Goal: Check status: Check status

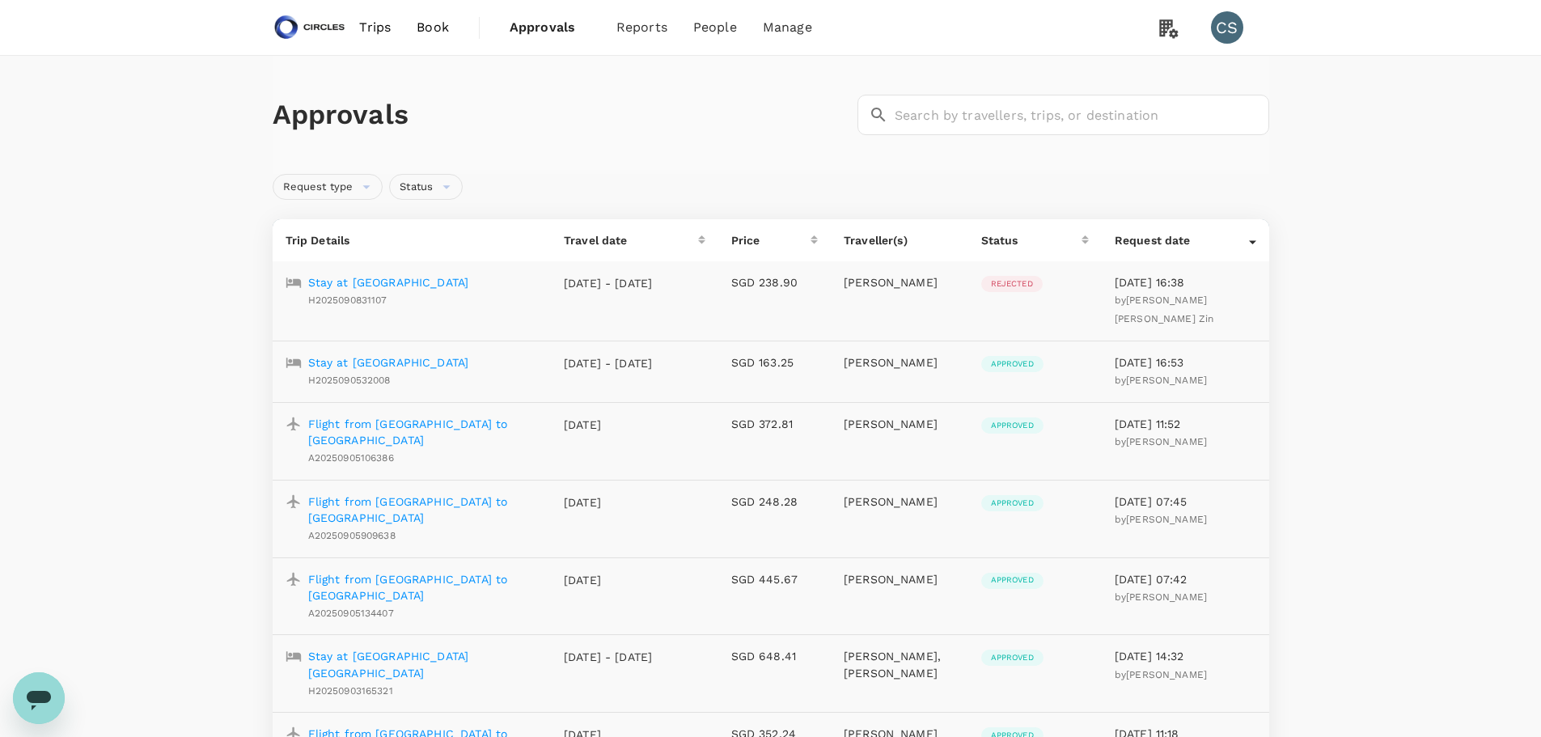
click at [549, 26] on span "Approvals" at bounding box center [550, 27] width 81 height 19
click at [379, 16] on link "Trips" at bounding box center [374, 27] width 57 height 55
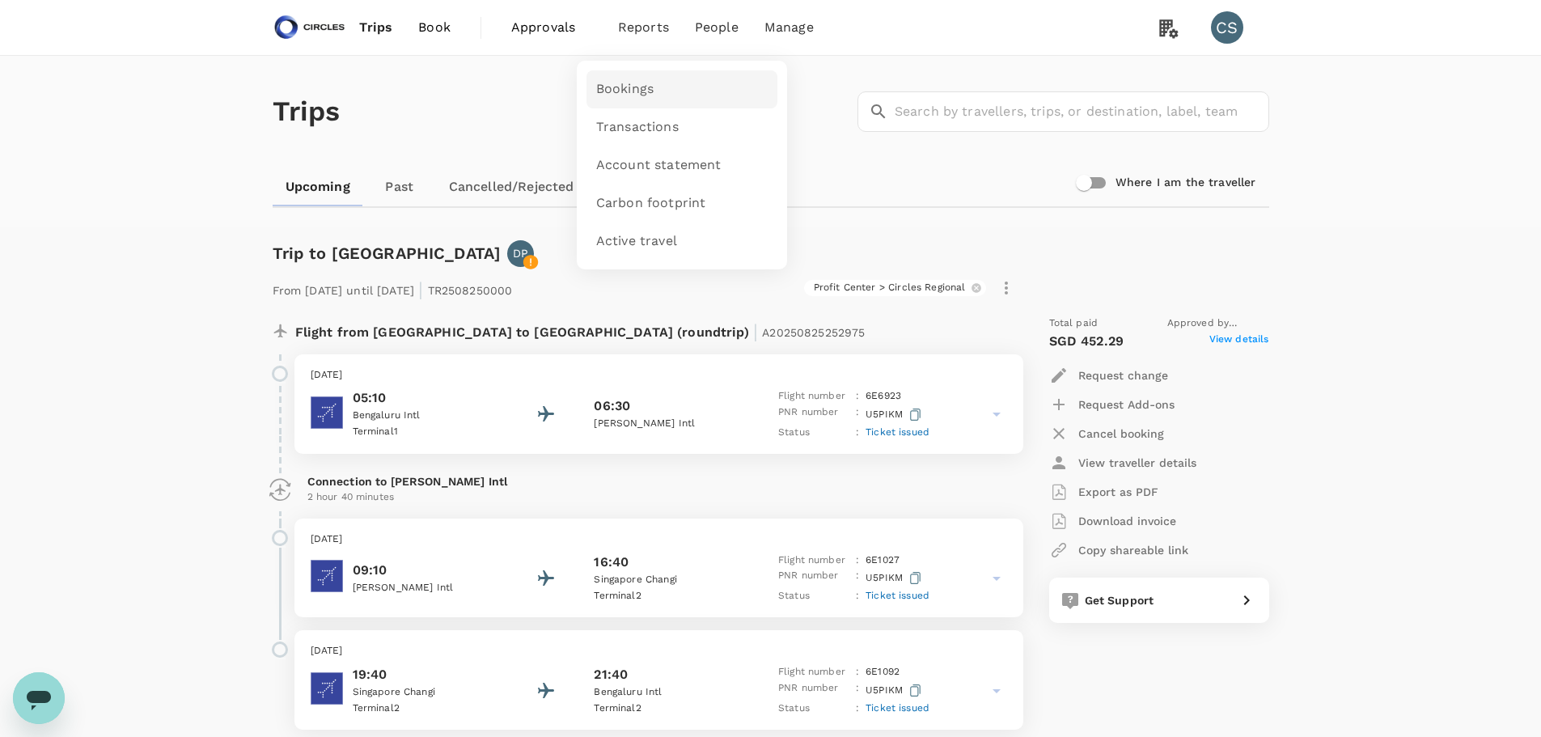
click at [626, 93] on span "Bookings" at bounding box center [624, 89] width 57 height 19
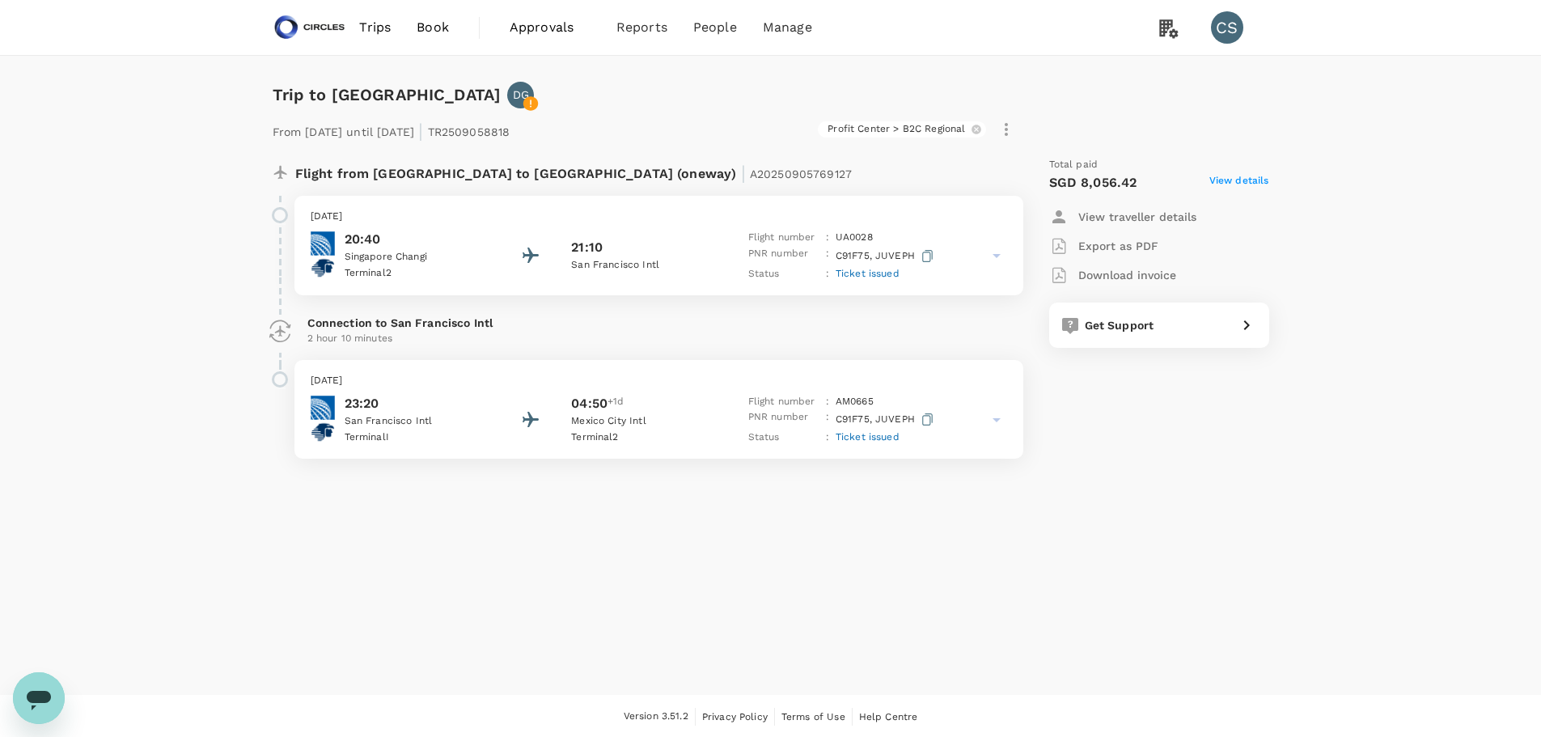
click at [995, 250] on icon at bounding box center [996, 255] width 19 height 19
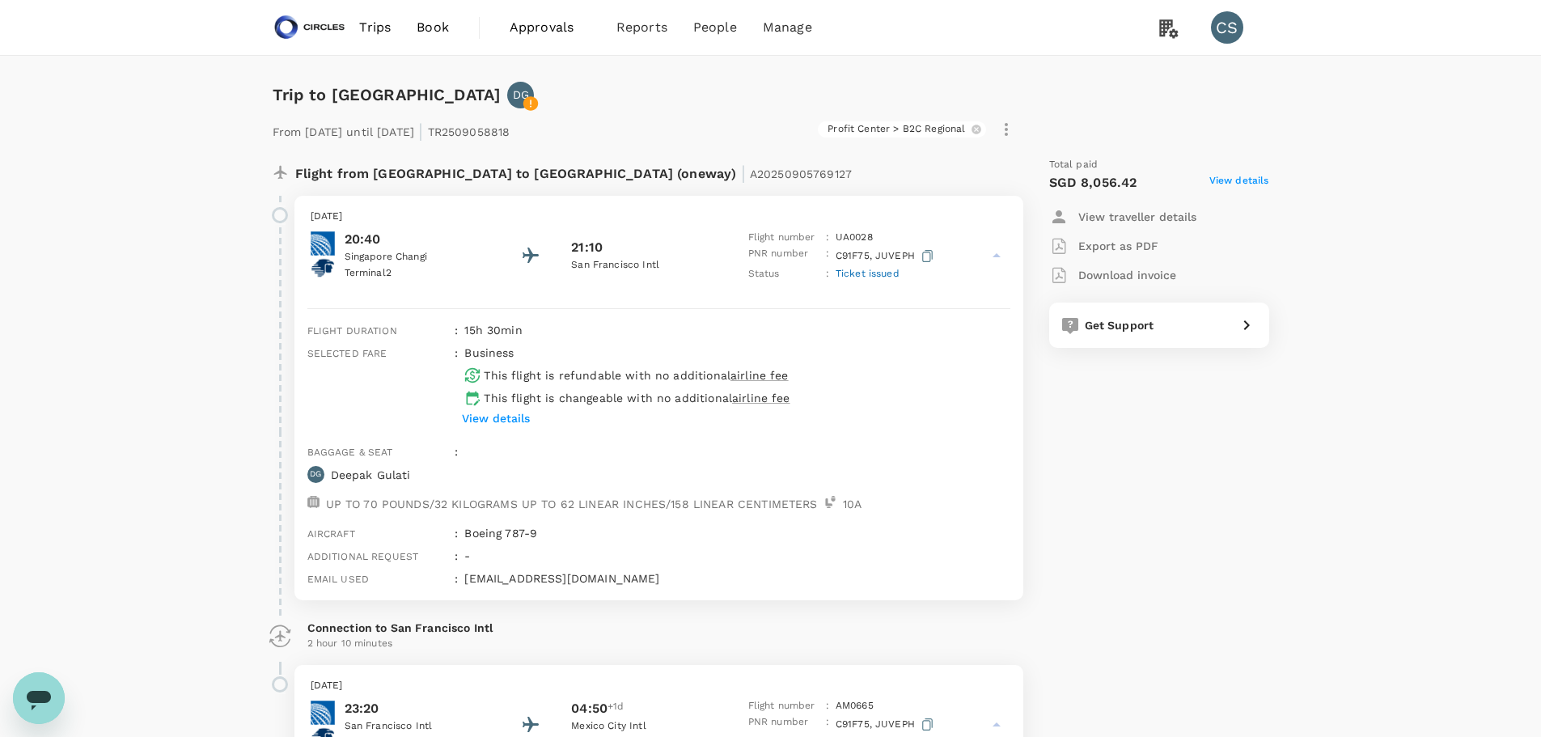
scroll to position [81, 0]
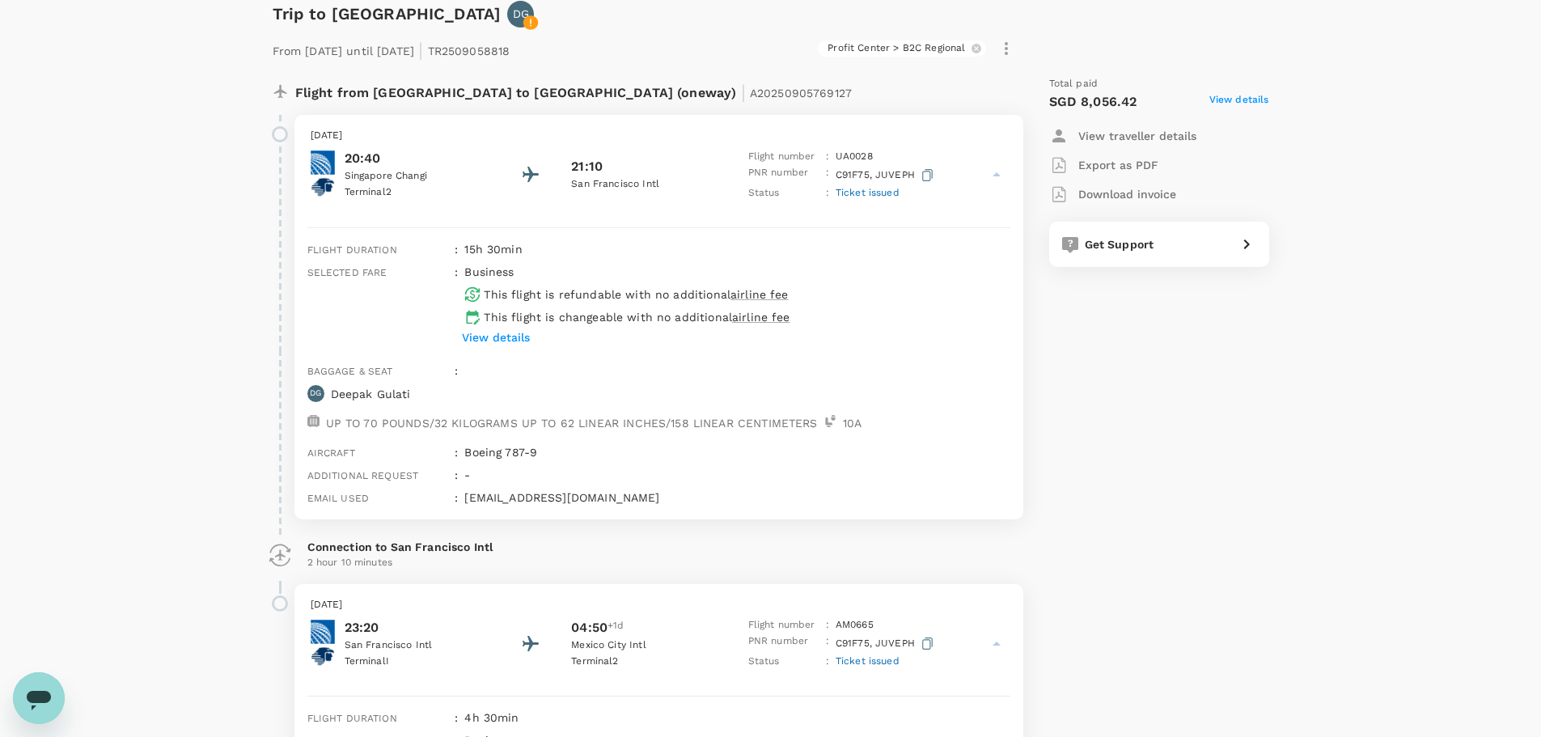
click at [503, 333] on p "View details" at bounding box center [496, 337] width 68 height 16
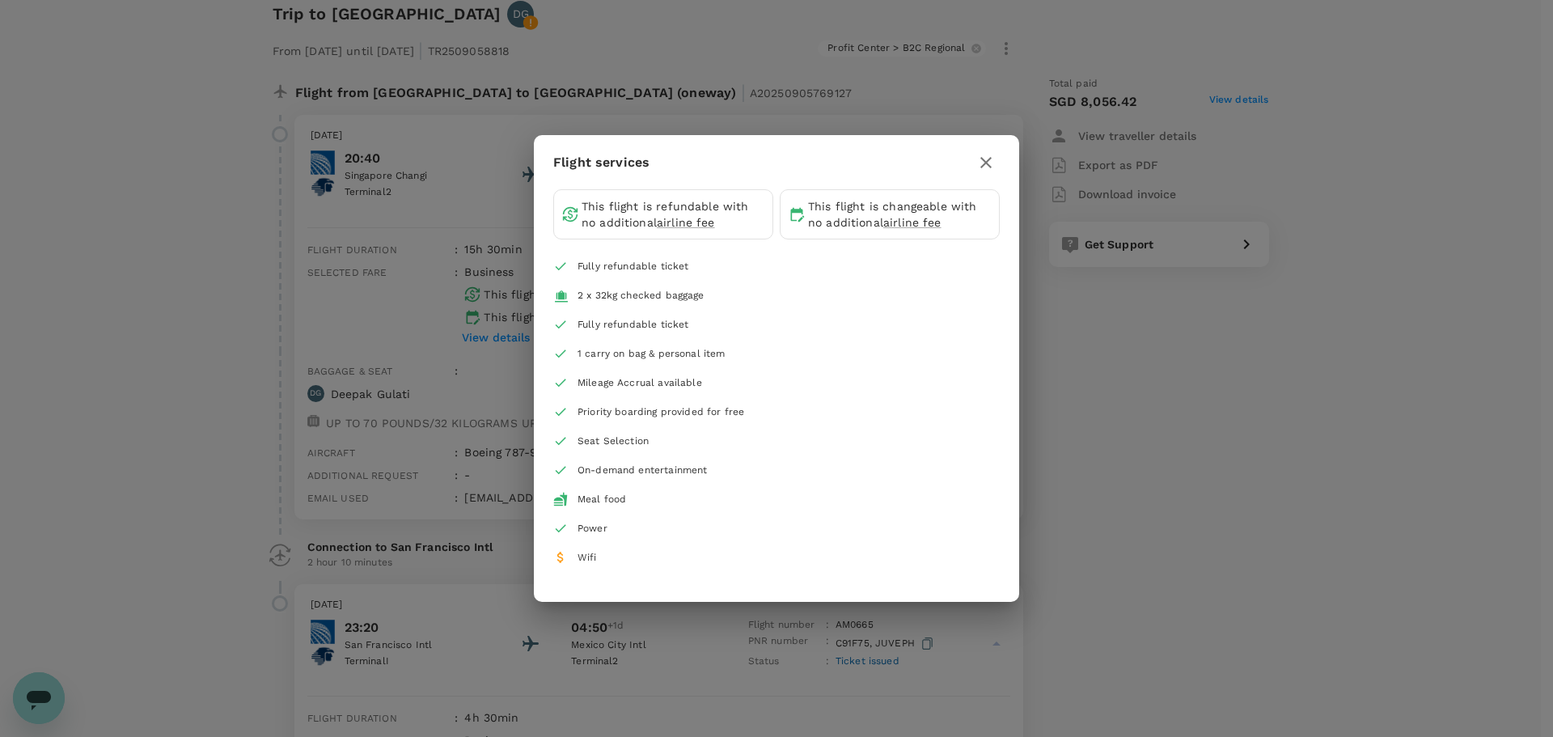
click at [1183, 347] on div "Flight services This flight is refundable with no additional airline fee This f…" at bounding box center [776, 368] width 1553 height 737
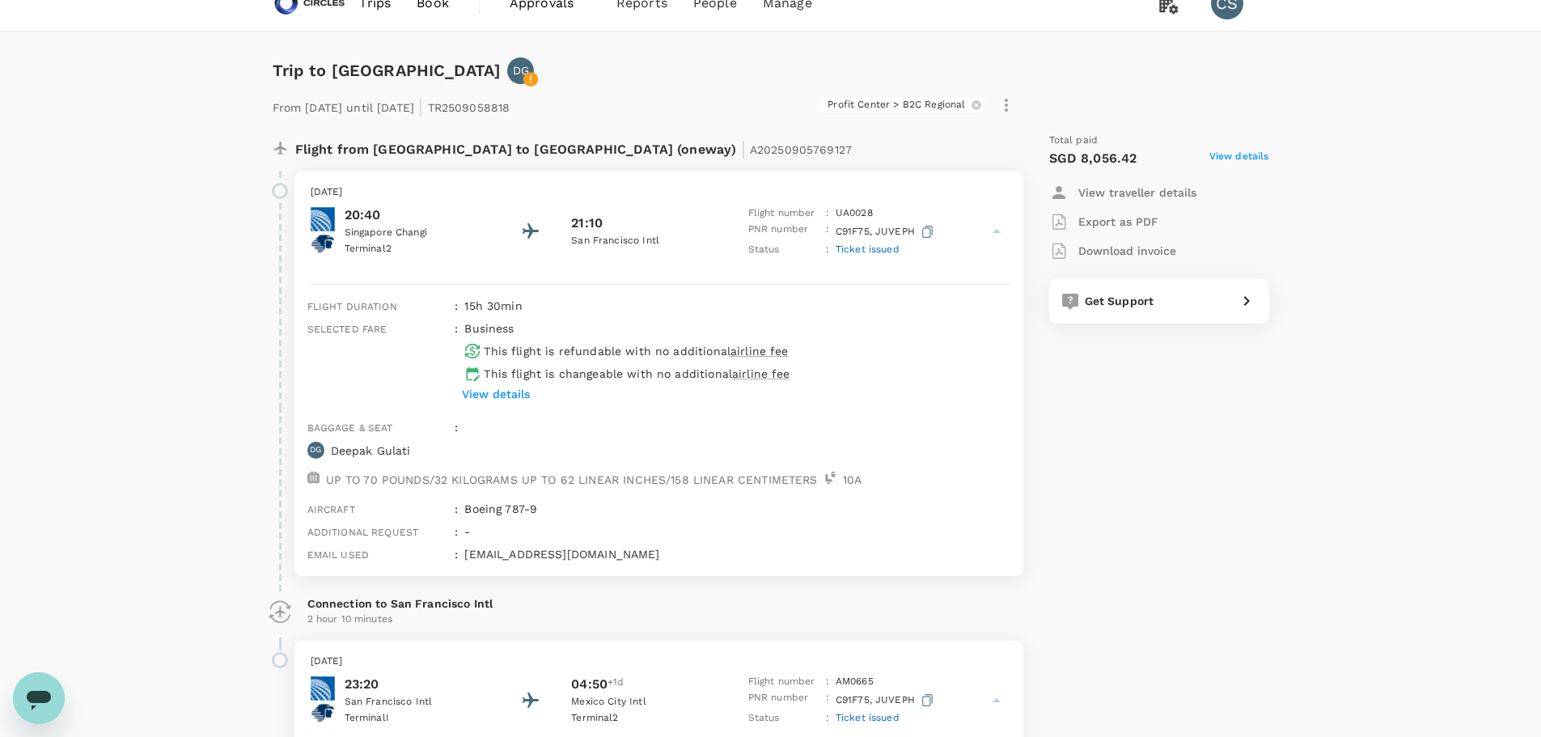
scroll to position [0, 0]
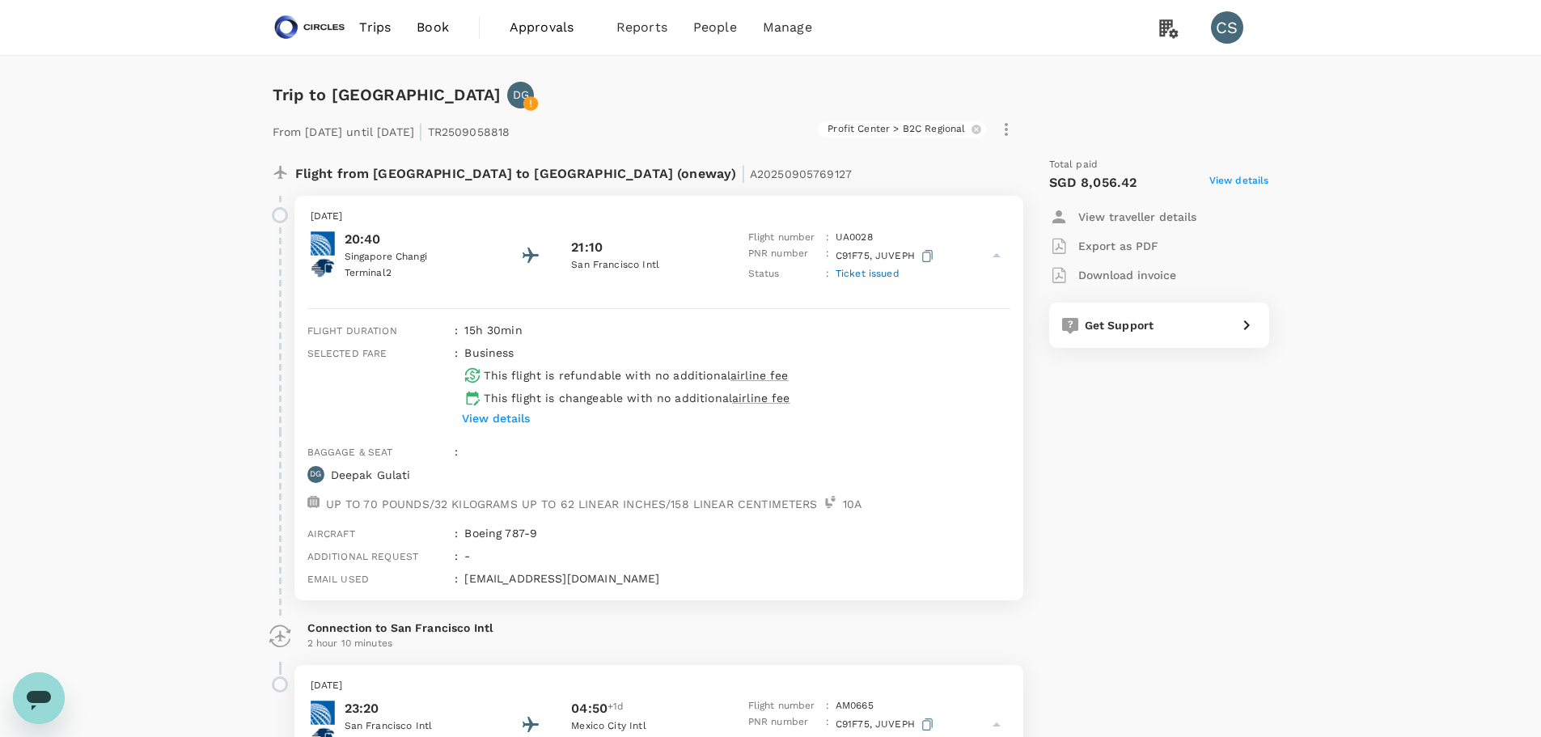
click at [999, 261] on icon at bounding box center [996, 255] width 19 height 19
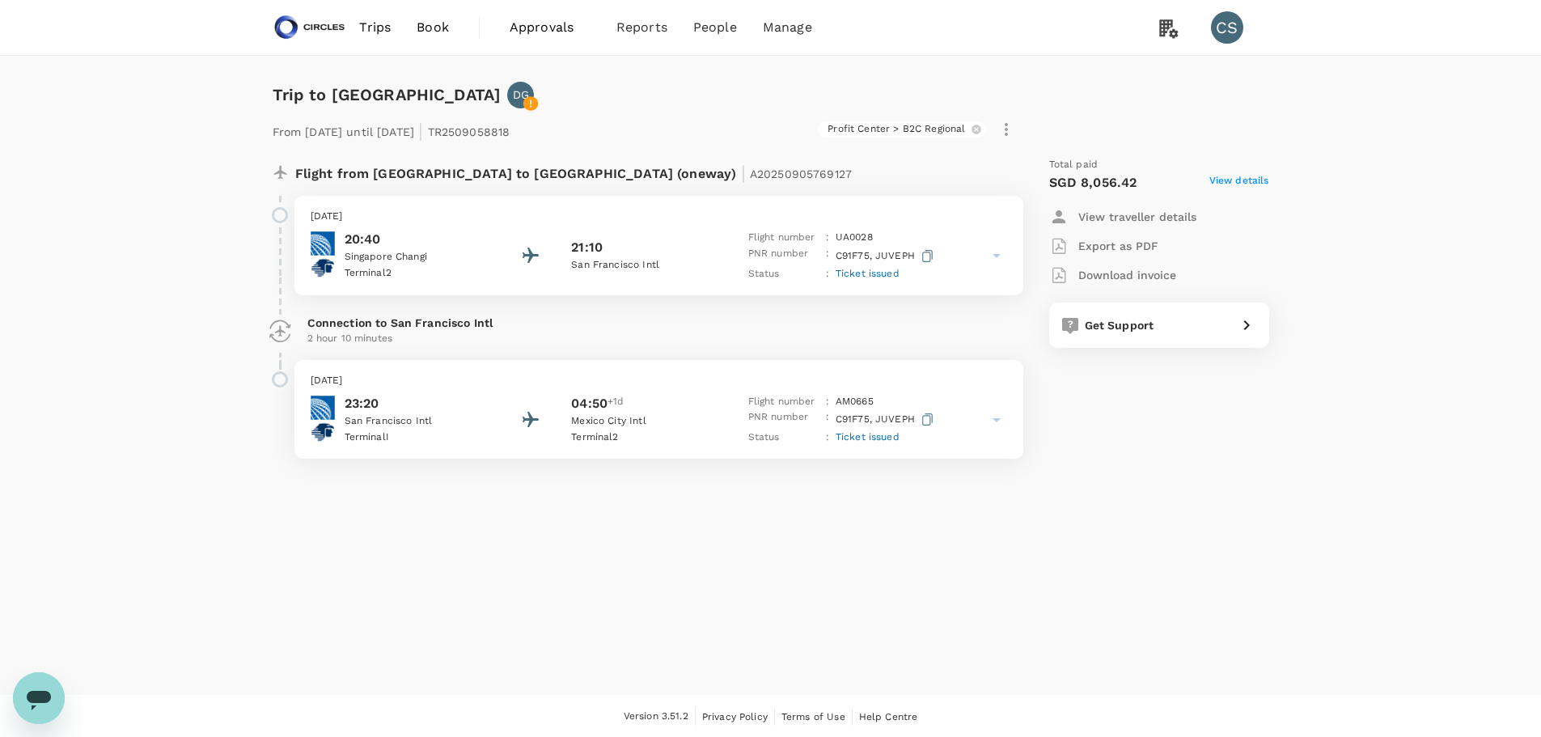
scroll to position [2, 0]
click at [982, 421] on div "23:20 [GEOGRAPHIC_DATA] I 04:50 +1d [GEOGRAPHIC_DATA] 2 Flight number : AM 0665…" at bounding box center [659, 418] width 696 height 53
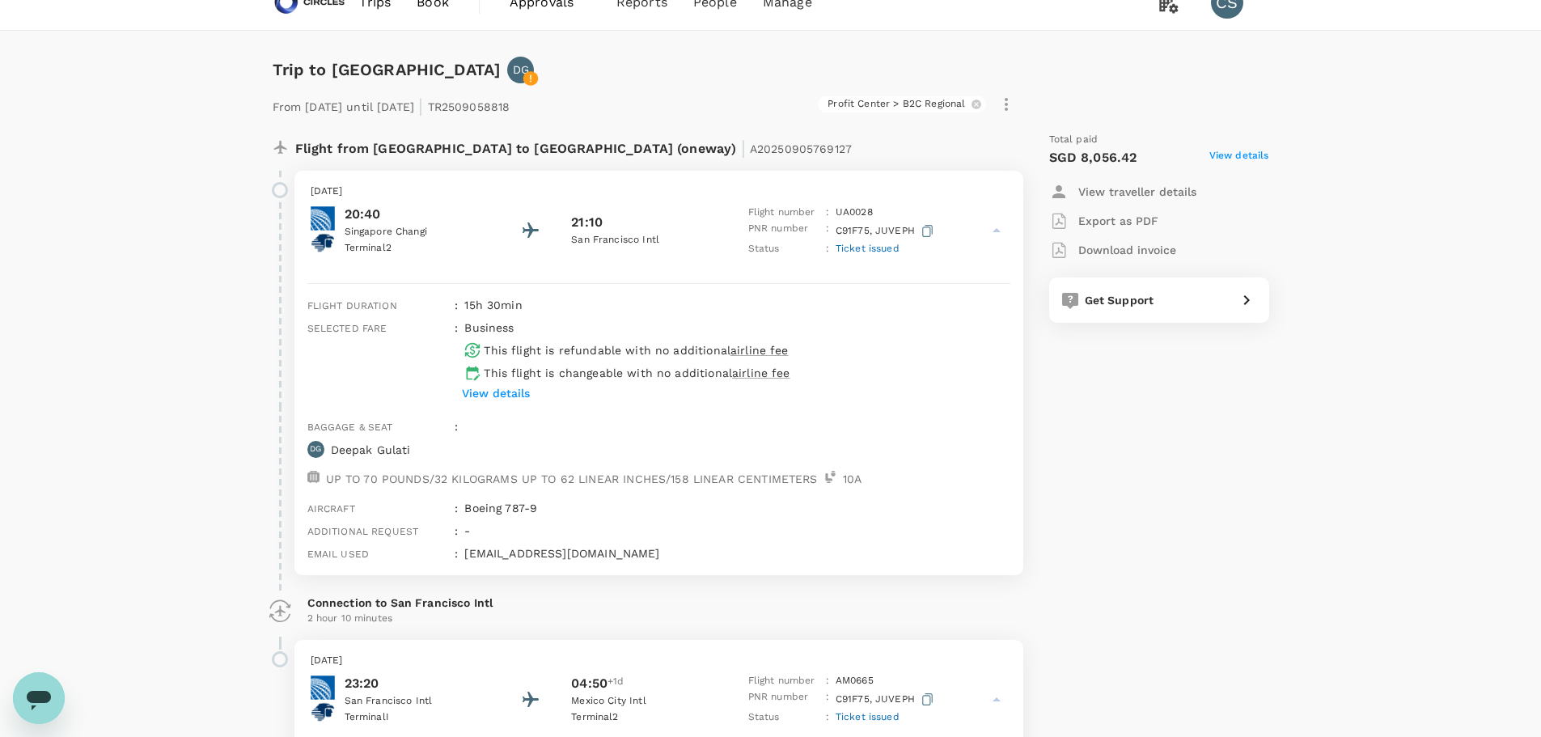
scroll to position [0, 0]
